Goal: Transaction & Acquisition: Purchase product/service

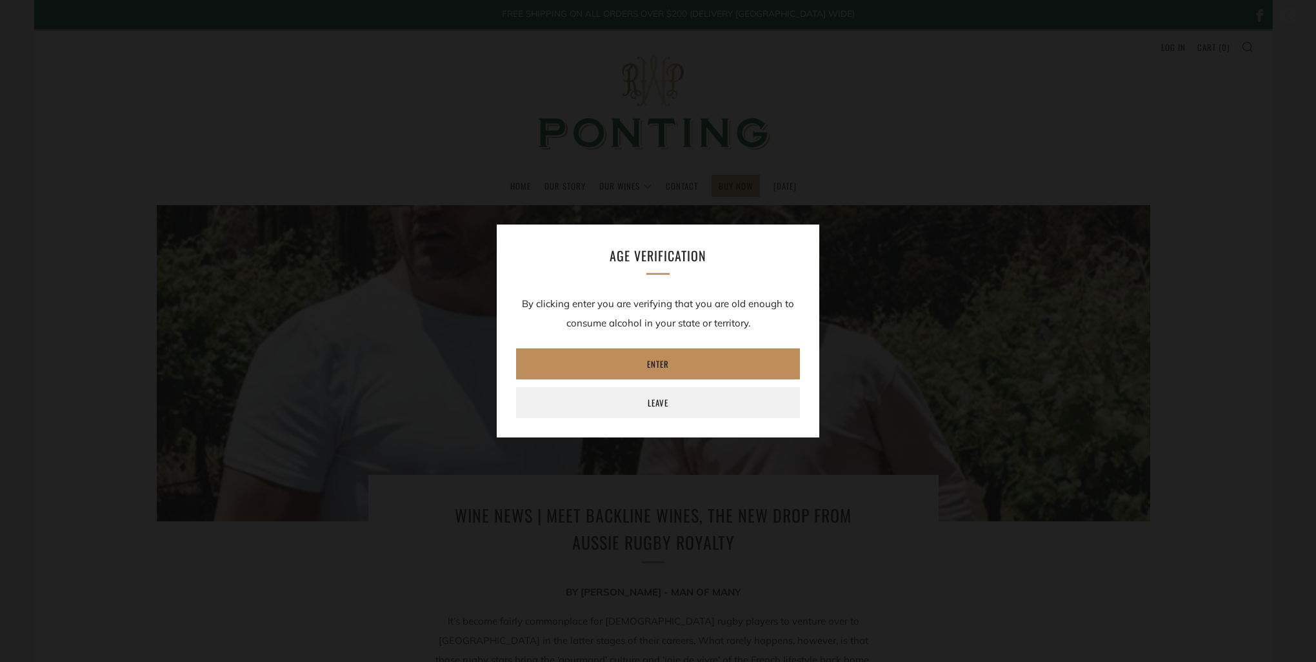
click at [663, 368] on link "Enter" at bounding box center [658, 363] width 284 height 31
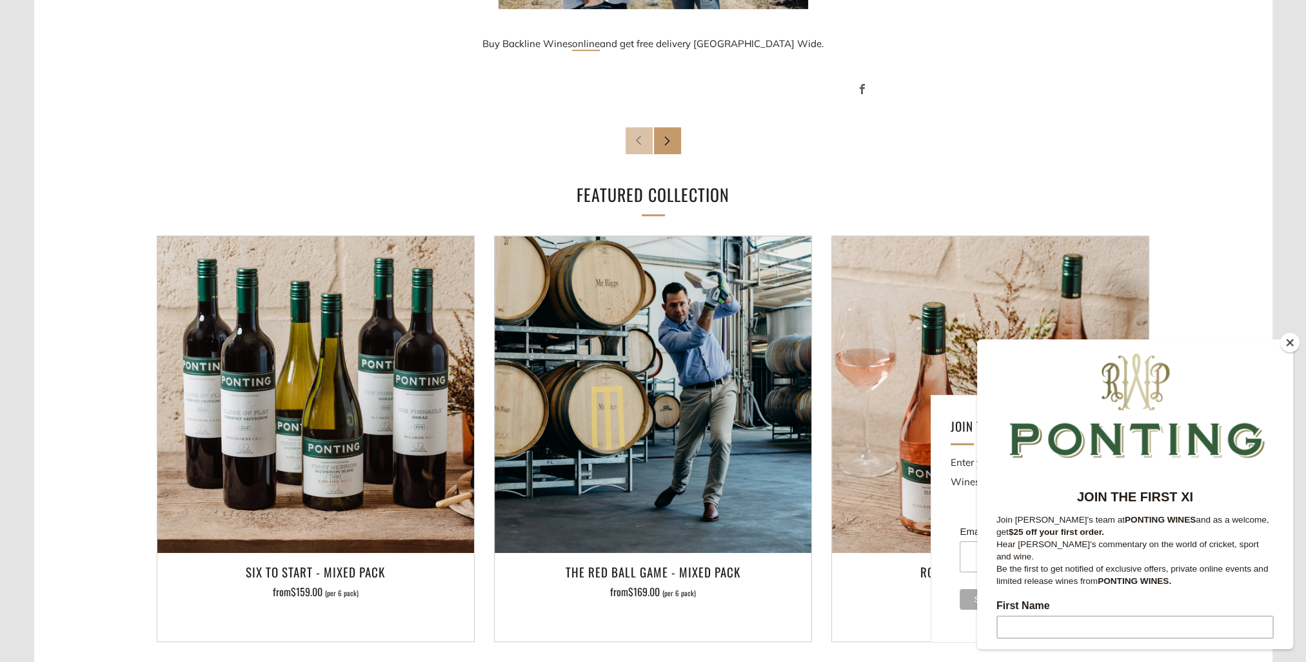
scroll to position [1032, 0]
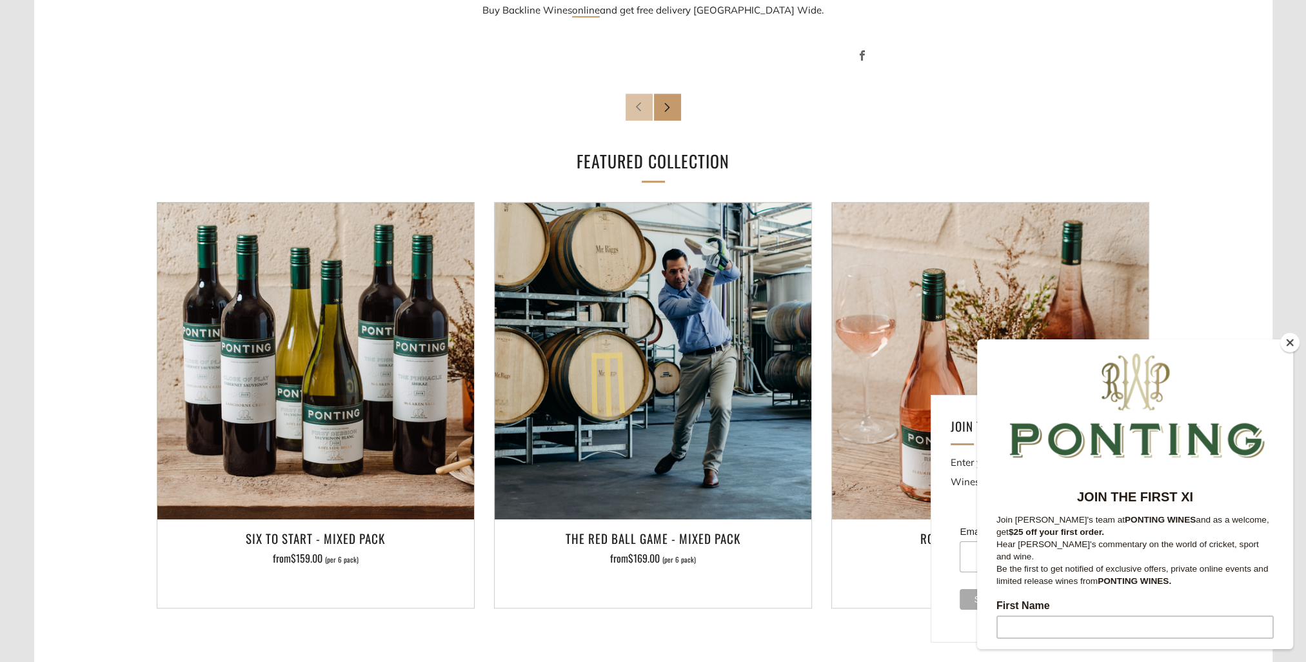
click at [1286, 341] on button "Close" at bounding box center [1290, 342] width 19 height 19
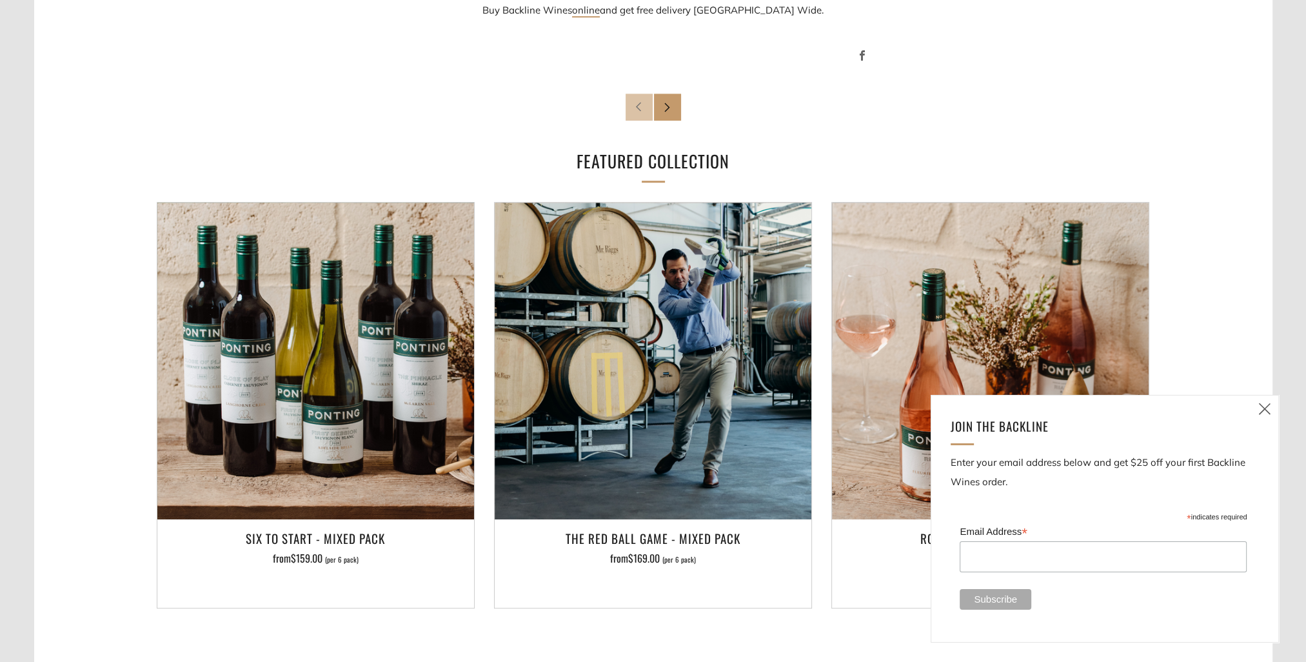
click at [1270, 404] on icon at bounding box center [1264, 409] width 15 height 16
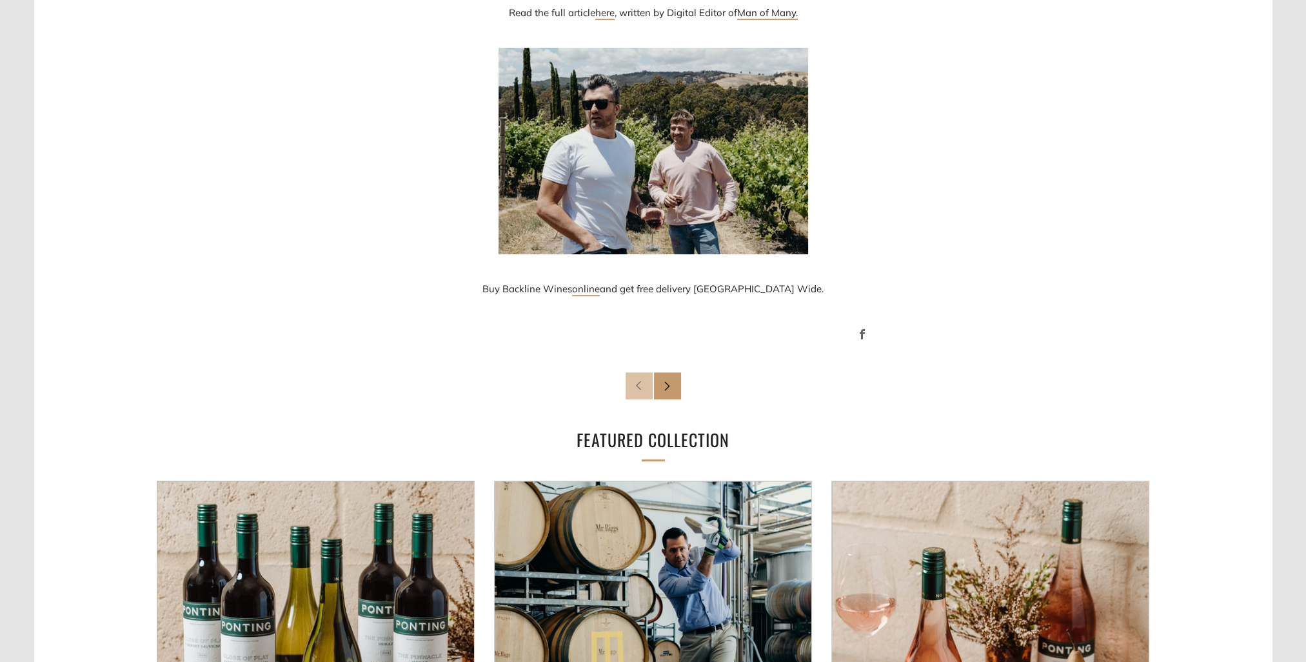
scroll to position [573, 0]
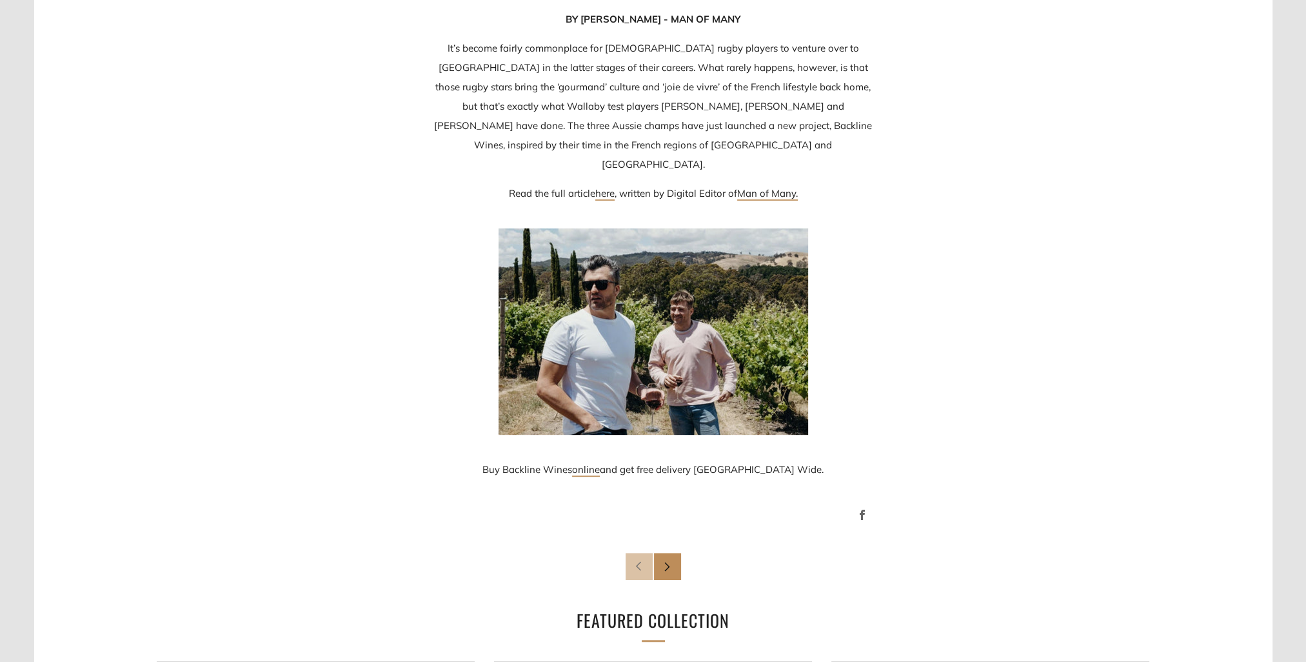
click at [674, 553] on link "Newer Post" at bounding box center [667, 566] width 27 height 27
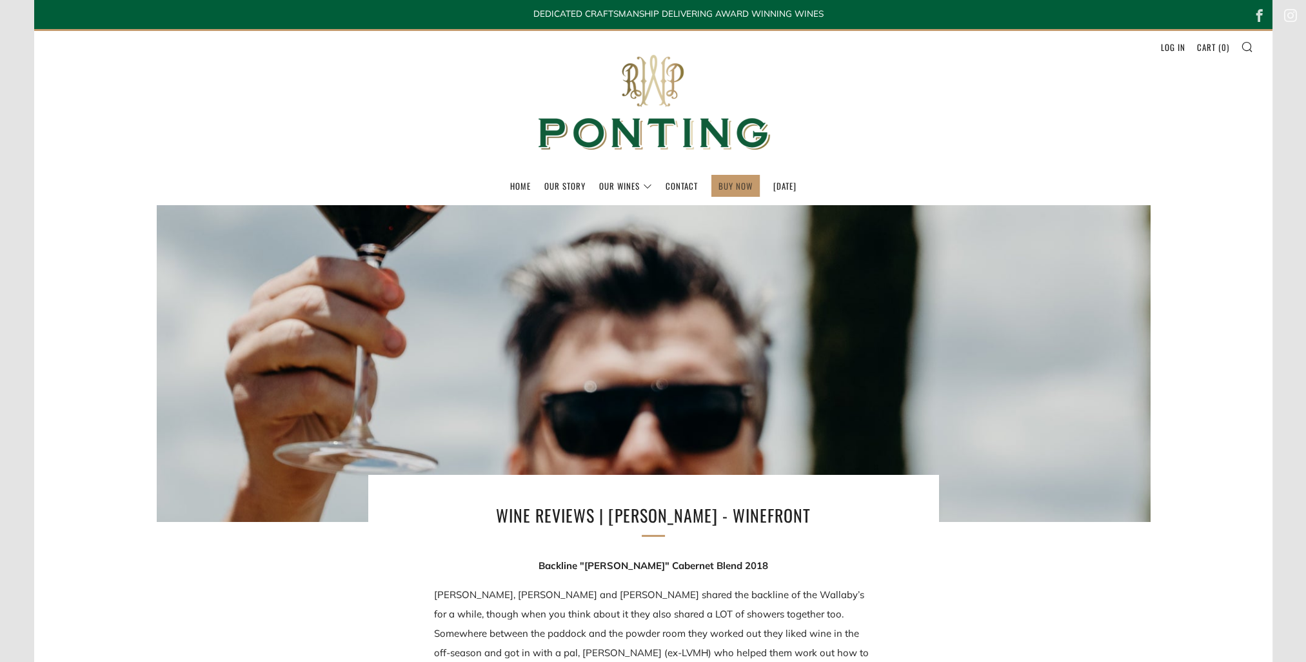
click at [725, 188] on link "BUY NOW" at bounding box center [736, 185] width 34 height 21
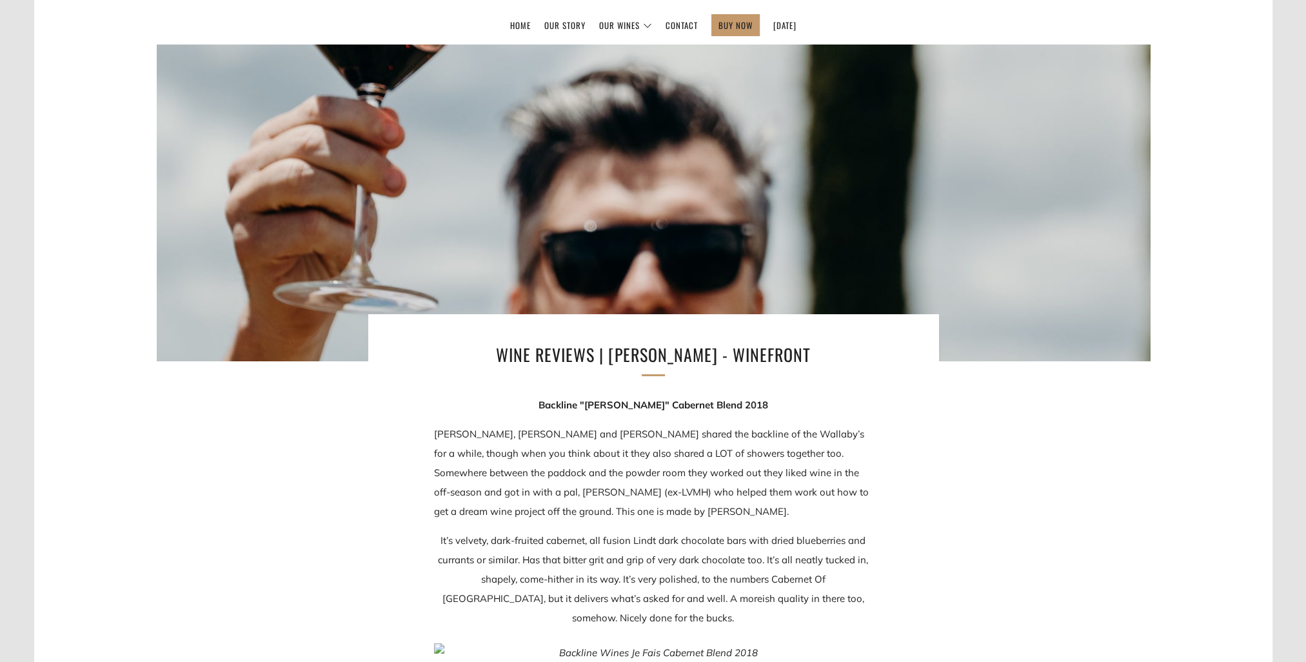
scroll to position [323, 0]
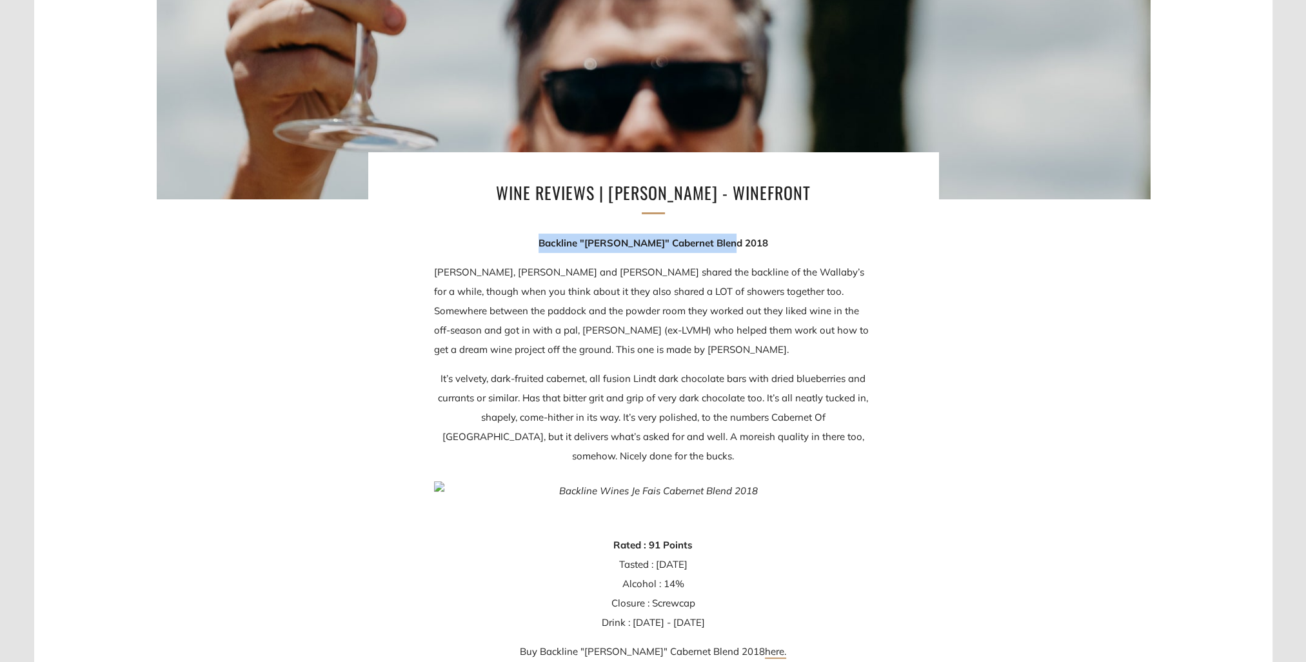
drag, startPoint x: 564, startPoint y: 241, endPoint x: 746, endPoint y: 241, distance: 181.3
click at [746, 241] on p "Backline "[PERSON_NAME]" Cabernet Blend 2018" at bounding box center [653, 243] width 439 height 19
drag, startPoint x: 746, startPoint y: 241, endPoint x: 685, endPoint y: 241, distance: 60.6
copy strong "Backline "[PERSON_NAME]" Cabernet Blend 2018"
click at [997, 379] on section "Wine Reviews | [PERSON_NAME] - WINEFRONT Backline "[PERSON_NAME]" Cabernet Blen…" at bounding box center [653, 554] width 1239 height 1343
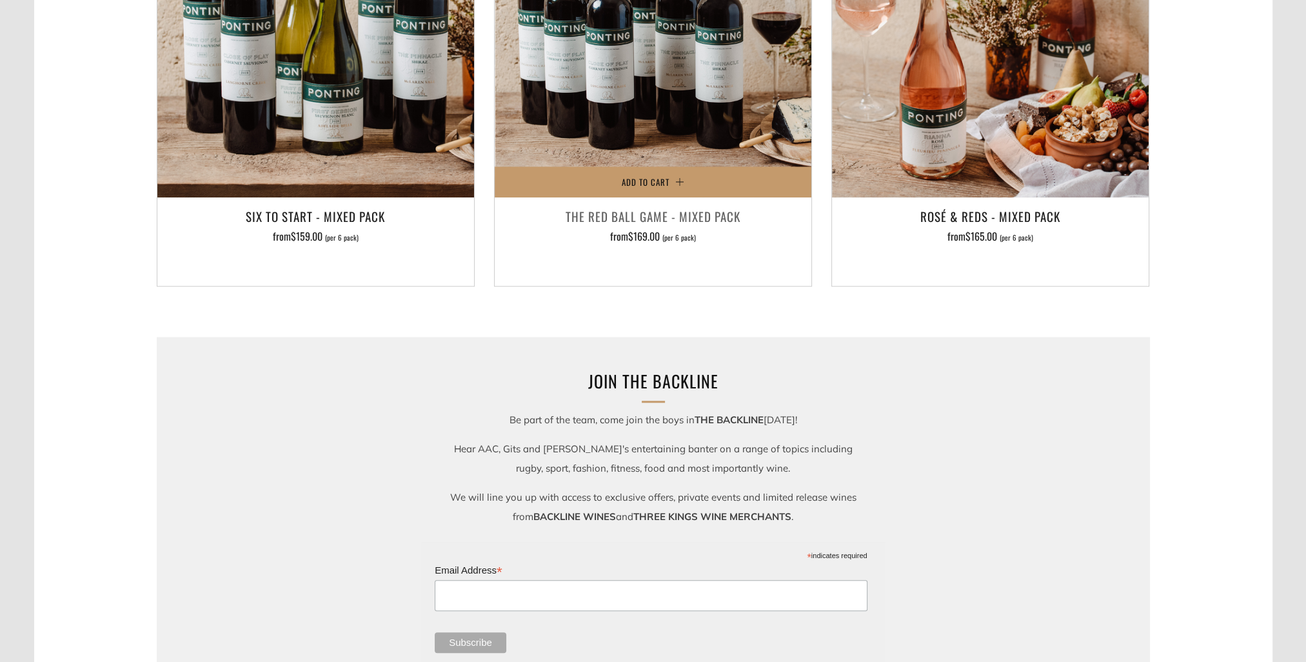
scroll to position [2000, 0]
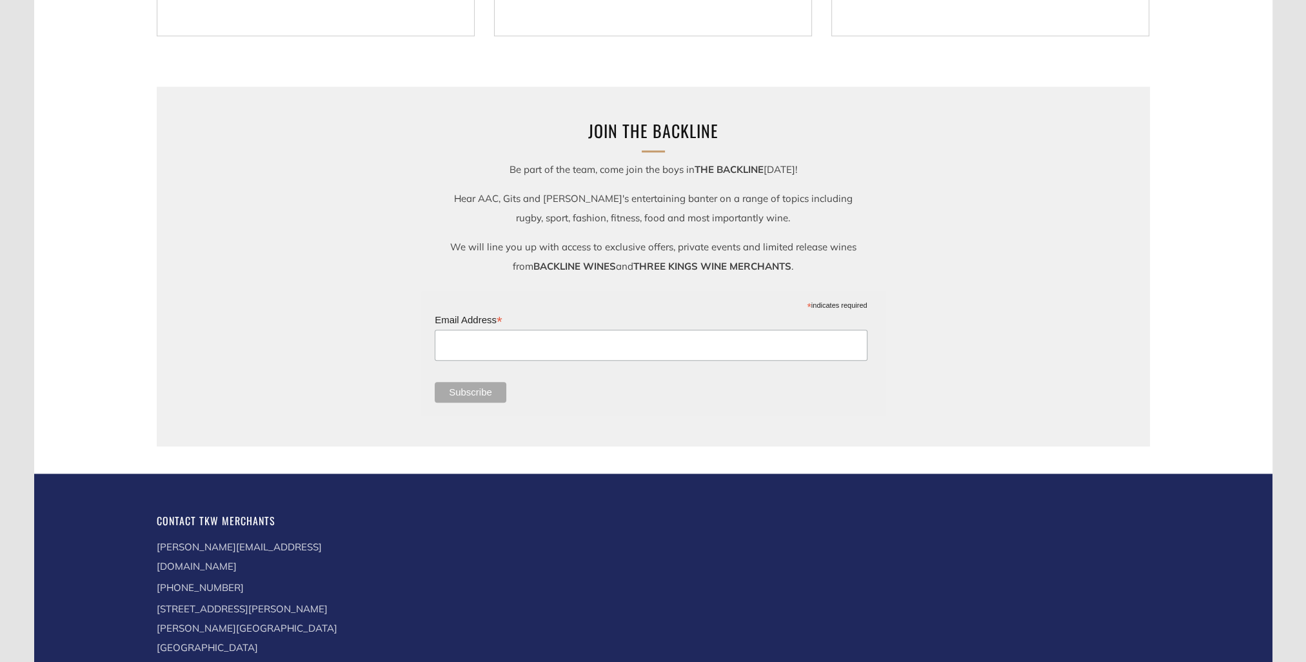
drag, startPoint x: 532, startPoint y: 266, endPoint x: 610, endPoint y: 262, distance: 78.8
click at [610, 262] on strong "BACKLINE WINES" at bounding box center [575, 266] width 83 height 12
drag, startPoint x: 610, startPoint y: 262, endPoint x: 588, endPoint y: 266, distance: 23.0
copy strong "BACKLINE WINES"
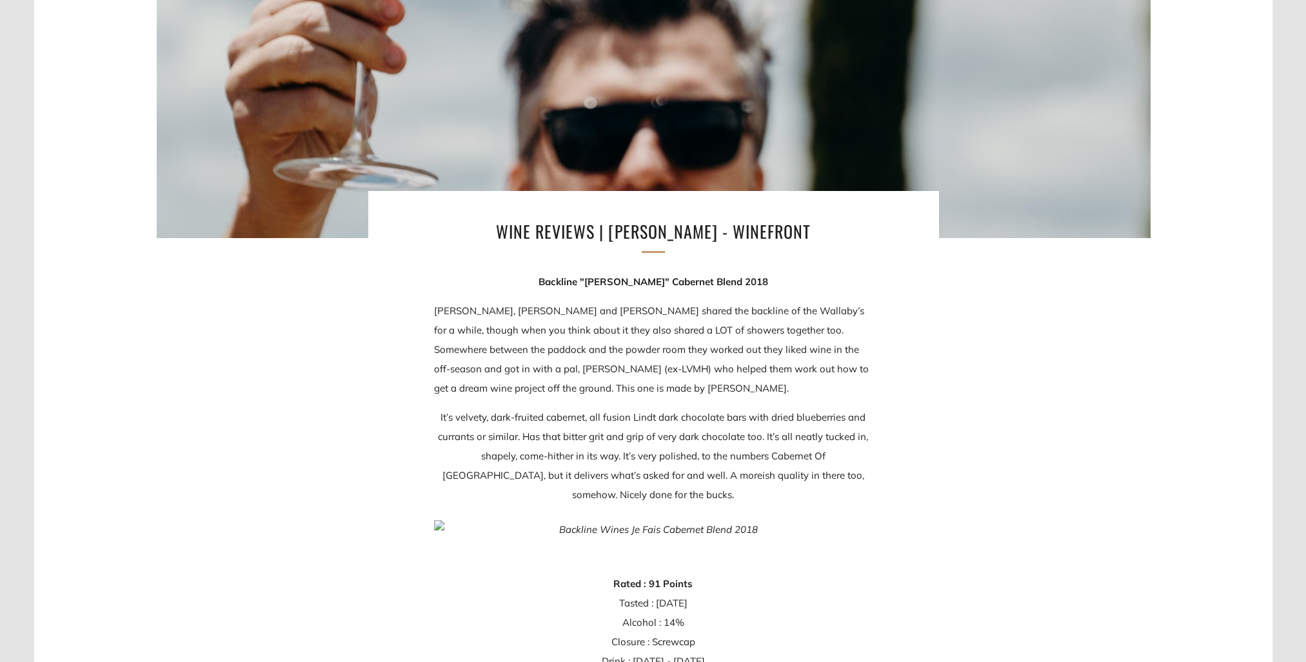
scroll to position [129, 0]
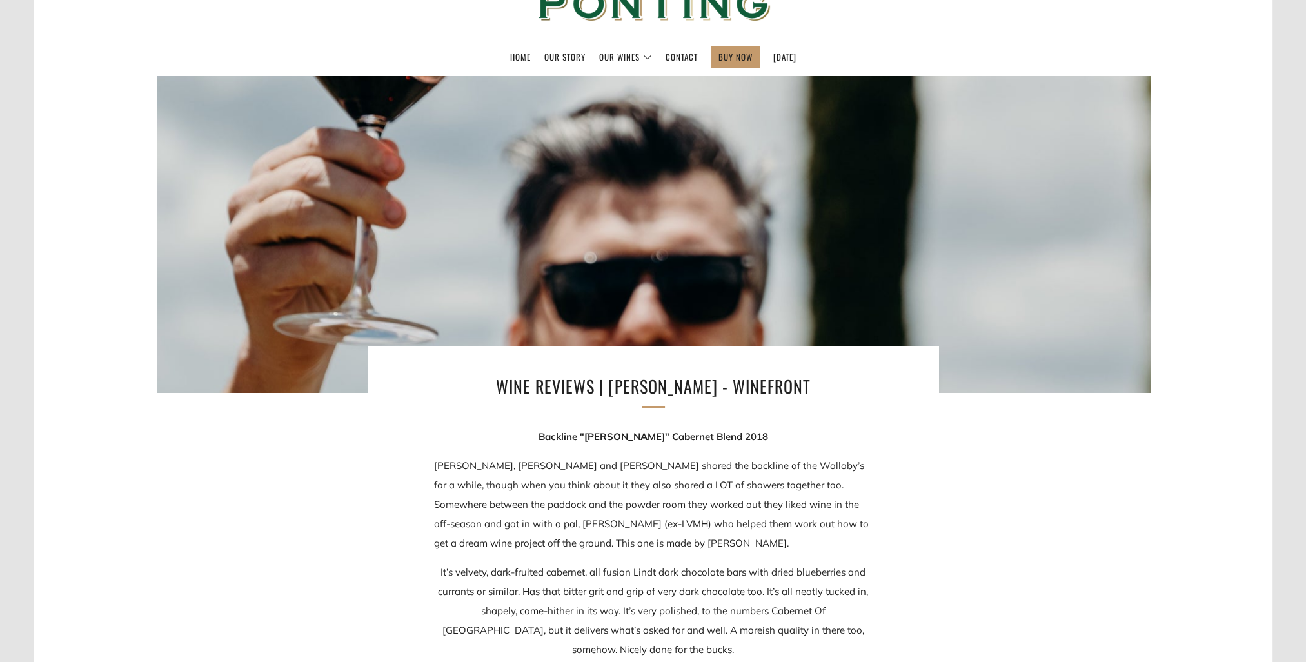
click at [563, 435] on strong "Backline "[PERSON_NAME]" Cabernet Blend 2018" at bounding box center [654, 436] width 230 height 12
drag, startPoint x: 564, startPoint y: 435, endPoint x: 747, endPoint y: 436, distance: 182.6
click at [747, 436] on p "Backline "[PERSON_NAME]" Cabernet Blend 2018" at bounding box center [653, 436] width 439 height 19
drag, startPoint x: 747, startPoint y: 436, endPoint x: 709, endPoint y: 437, distance: 38.1
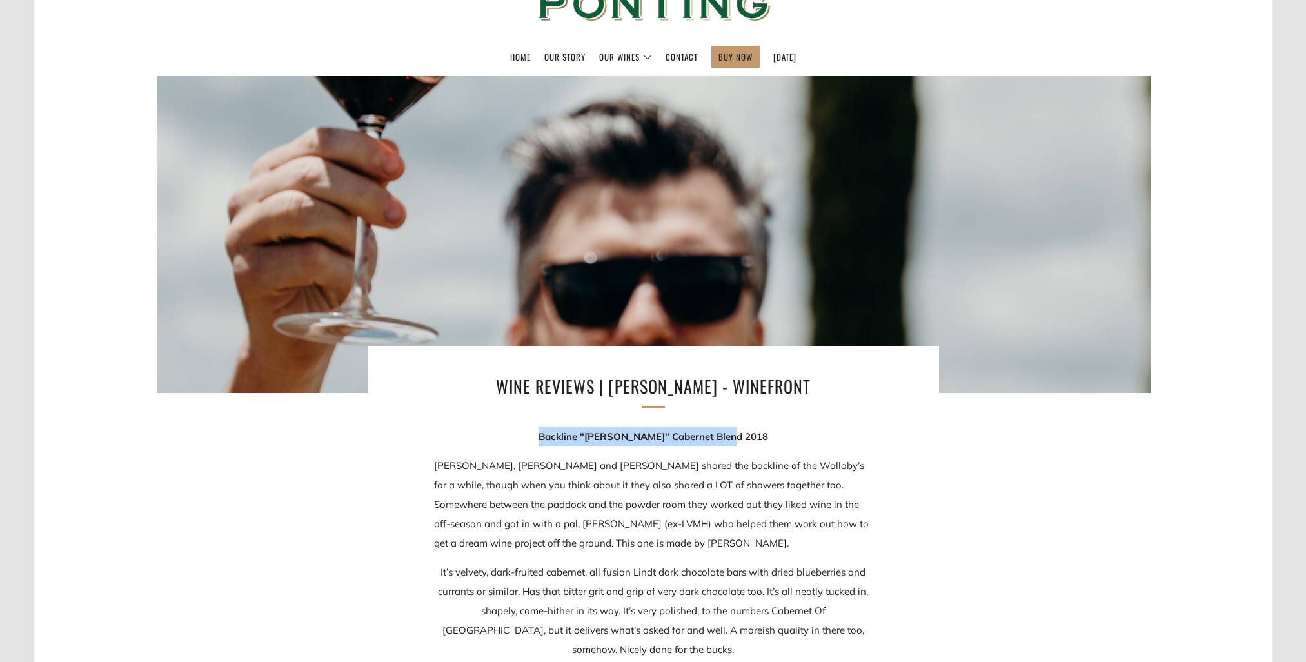
copy strong "Backline "[PERSON_NAME]" Cabernet Blend 2018"
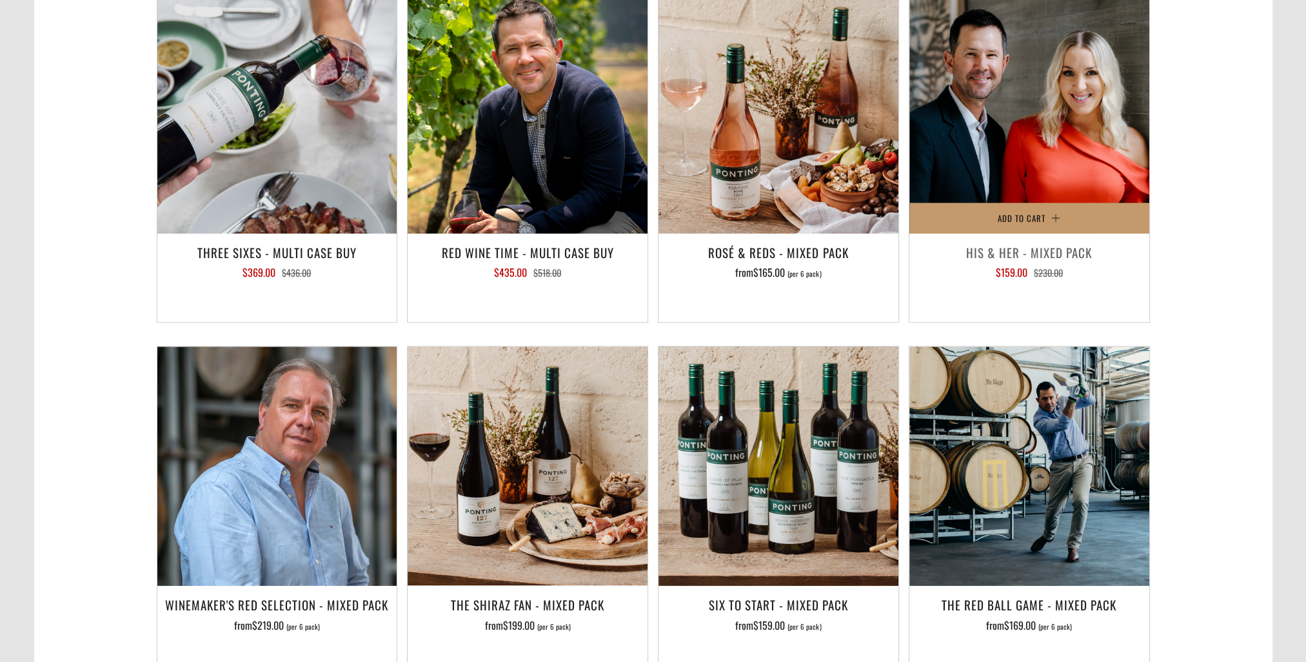
scroll to position [1935, 0]
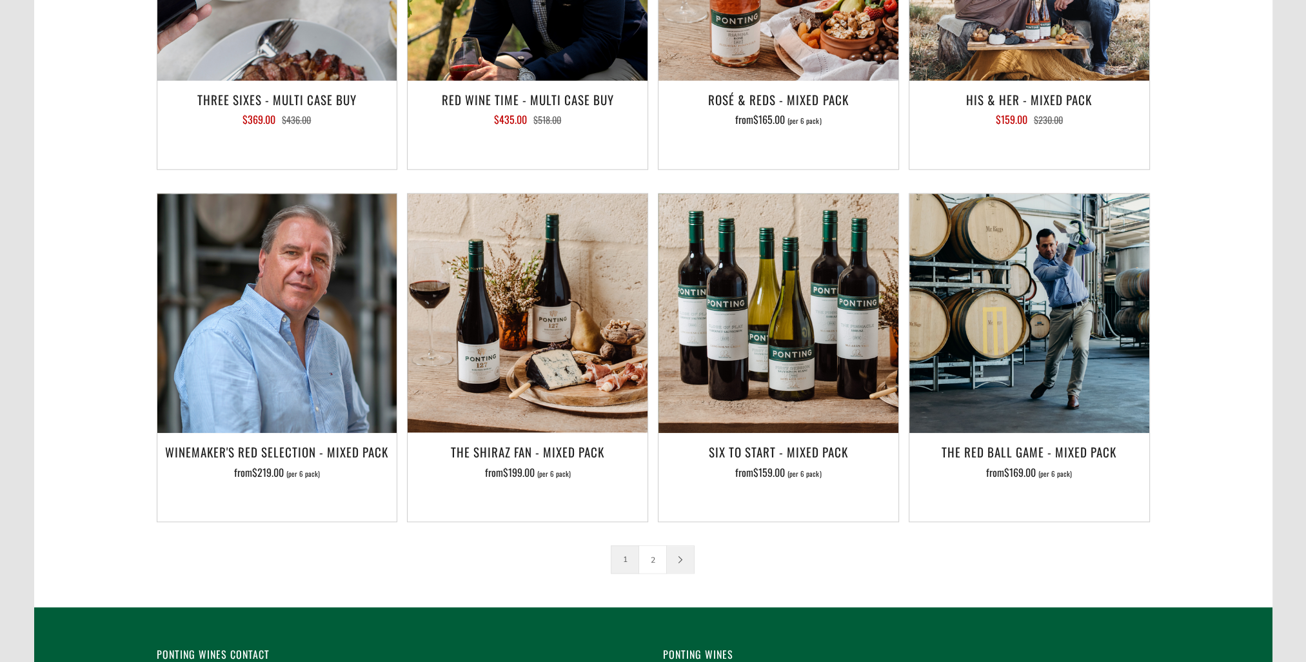
click at [676, 546] on link at bounding box center [680, 559] width 27 height 27
